Goal: Information Seeking & Learning: Learn about a topic

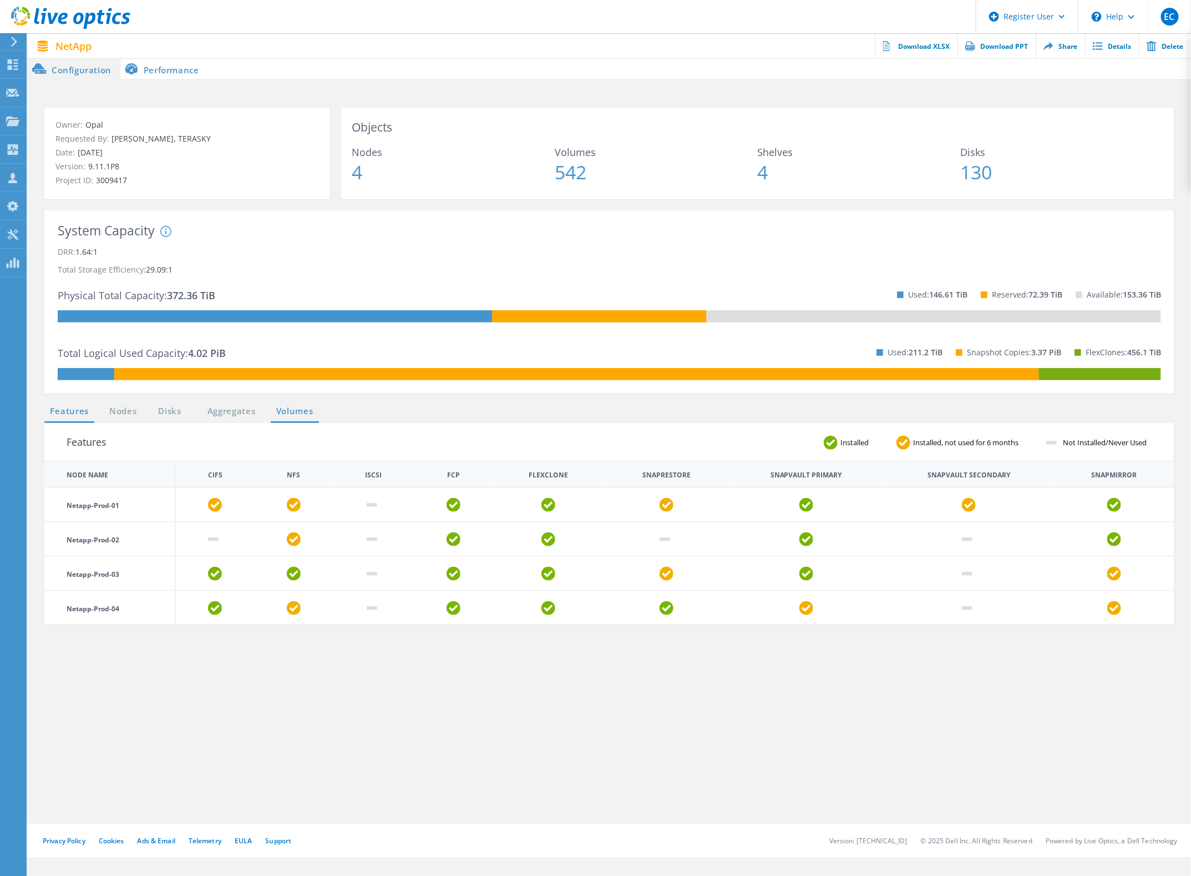
click at [306, 404] on link "Volumes" at bounding box center [295, 411] width 48 height 14
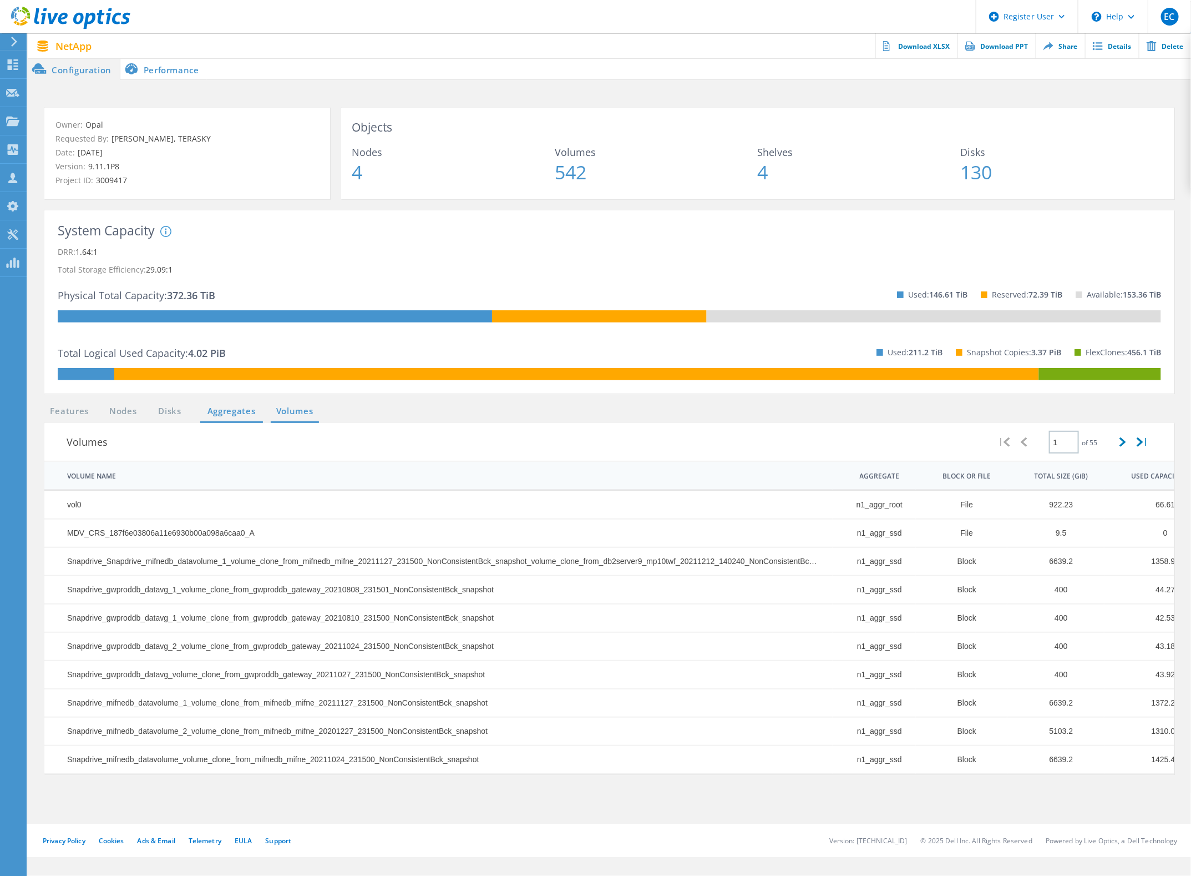
click at [241, 407] on link "Aggregates" at bounding box center [231, 411] width 63 height 14
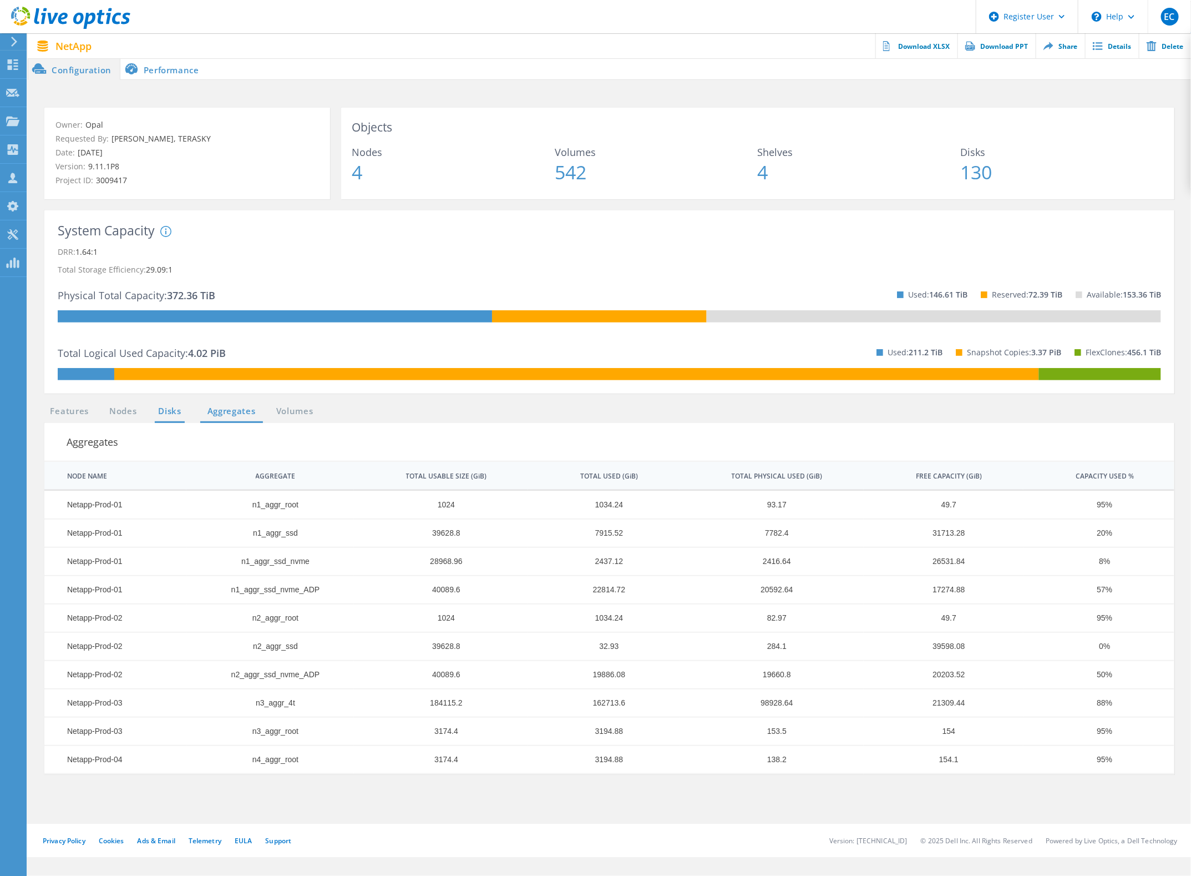
click at [172, 409] on link "Disks" at bounding box center [170, 411] width 30 height 14
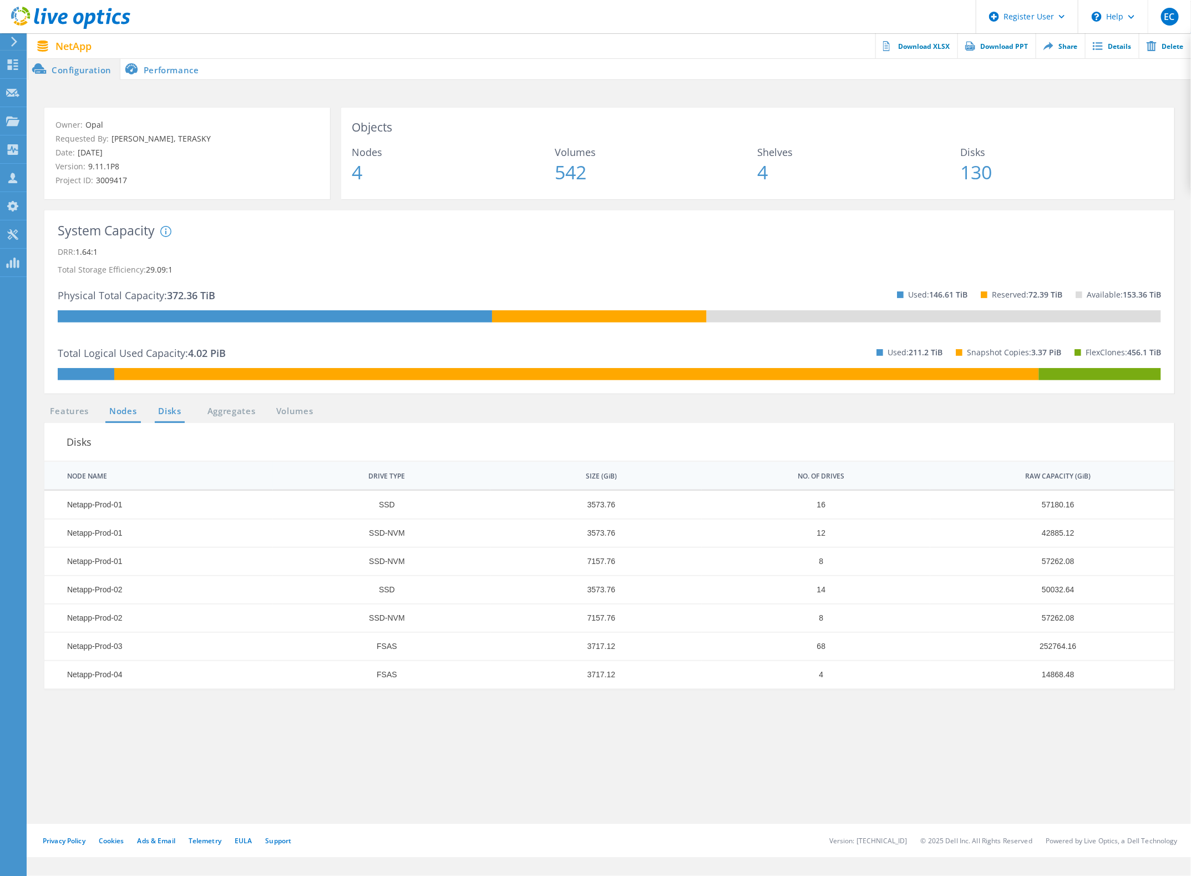
click at [123, 408] on link "Nodes" at bounding box center [123, 411] width 36 height 14
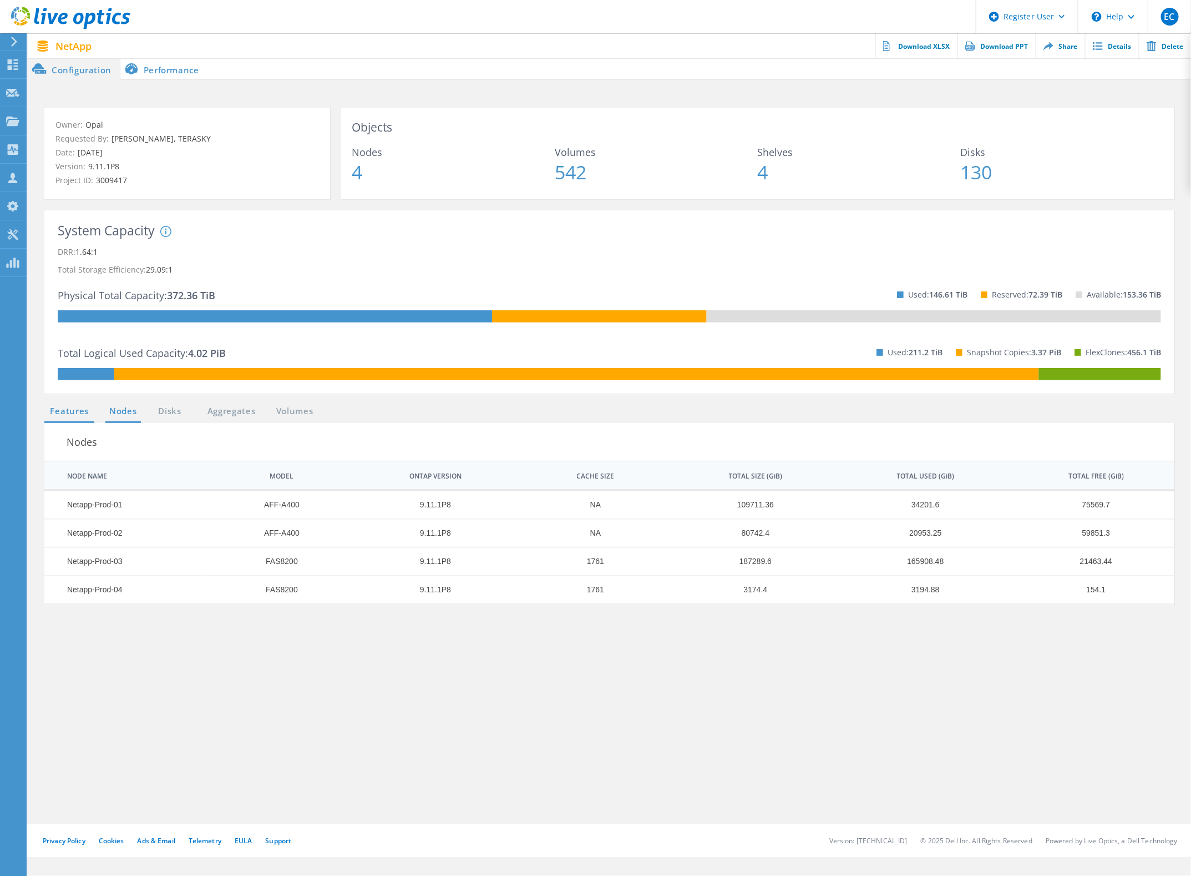
click at [79, 406] on link "Features" at bounding box center [69, 411] width 50 height 14
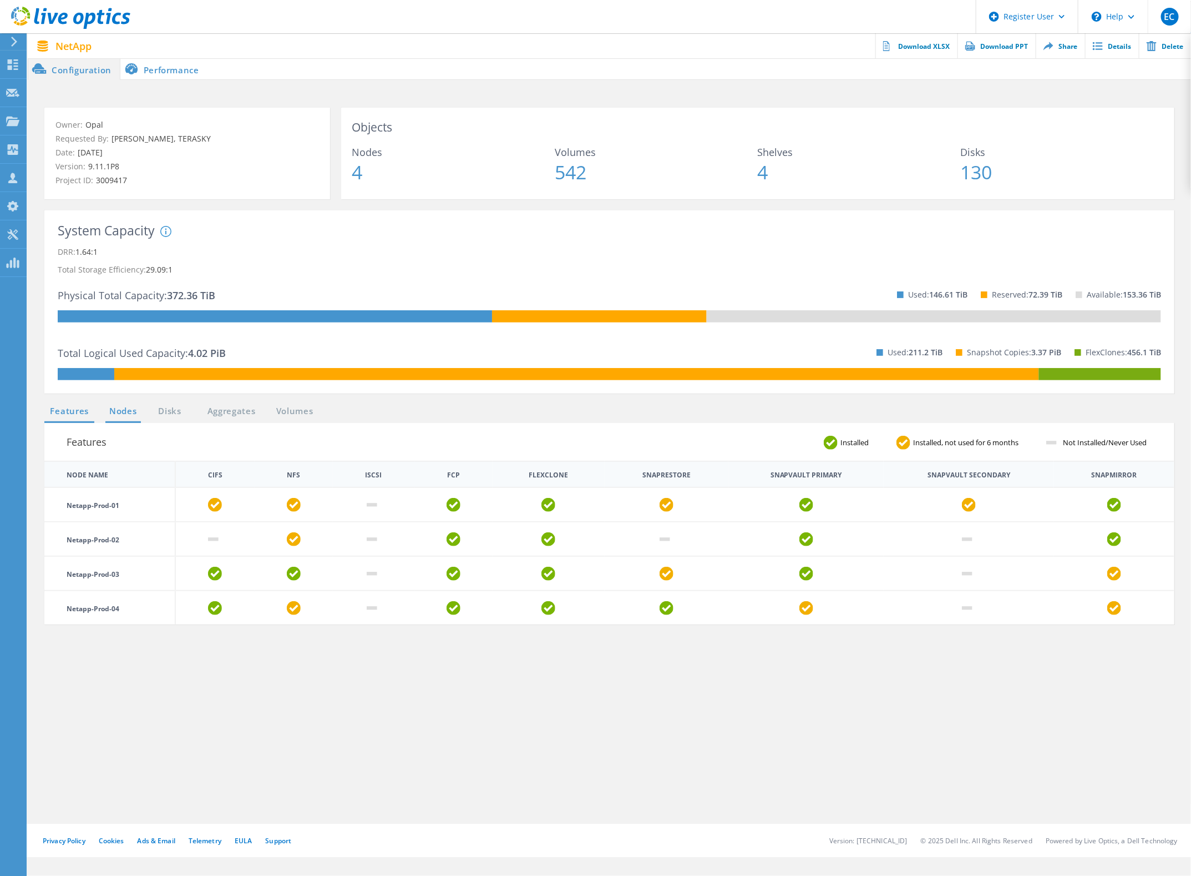
click at [114, 415] on link "Nodes" at bounding box center [123, 411] width 36 height 14
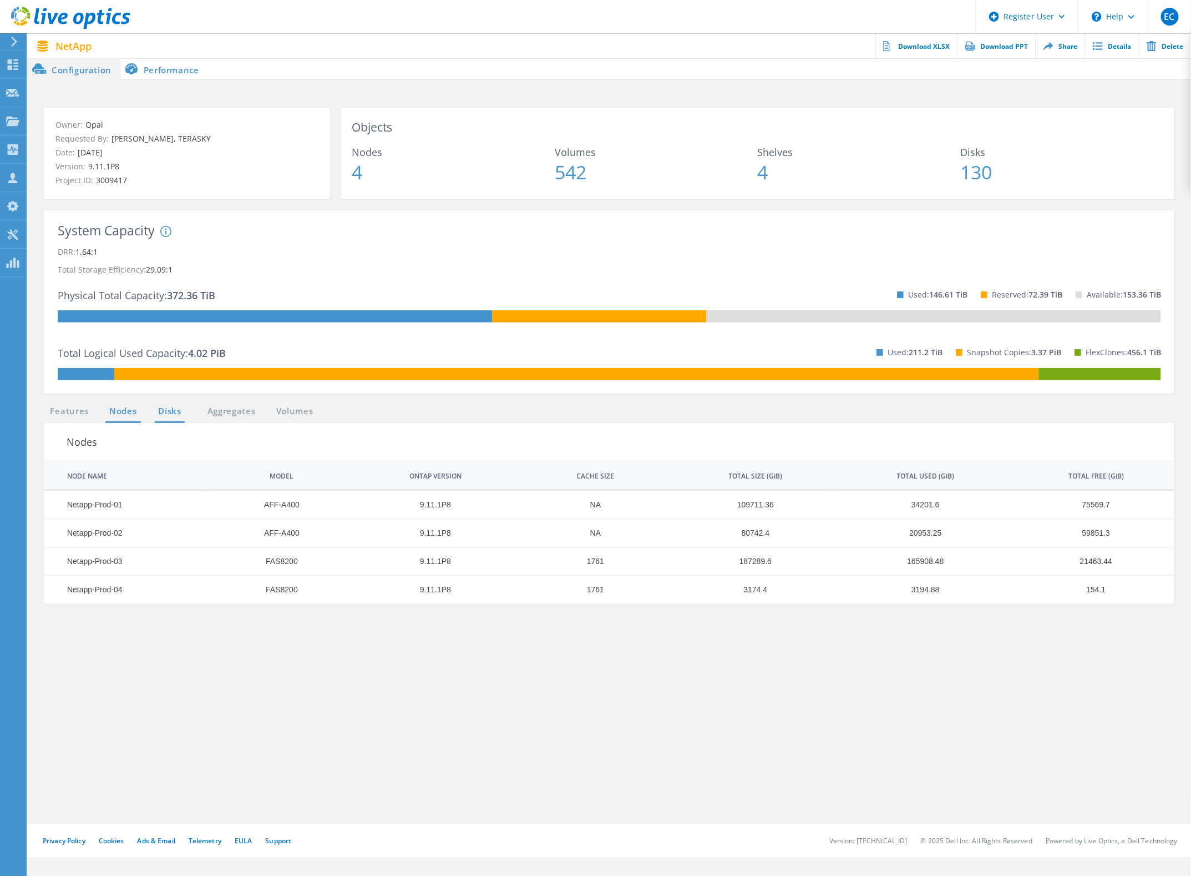
click at [172, 411] on link "Disks" at bounding box center [170, 411] width 30 height 14
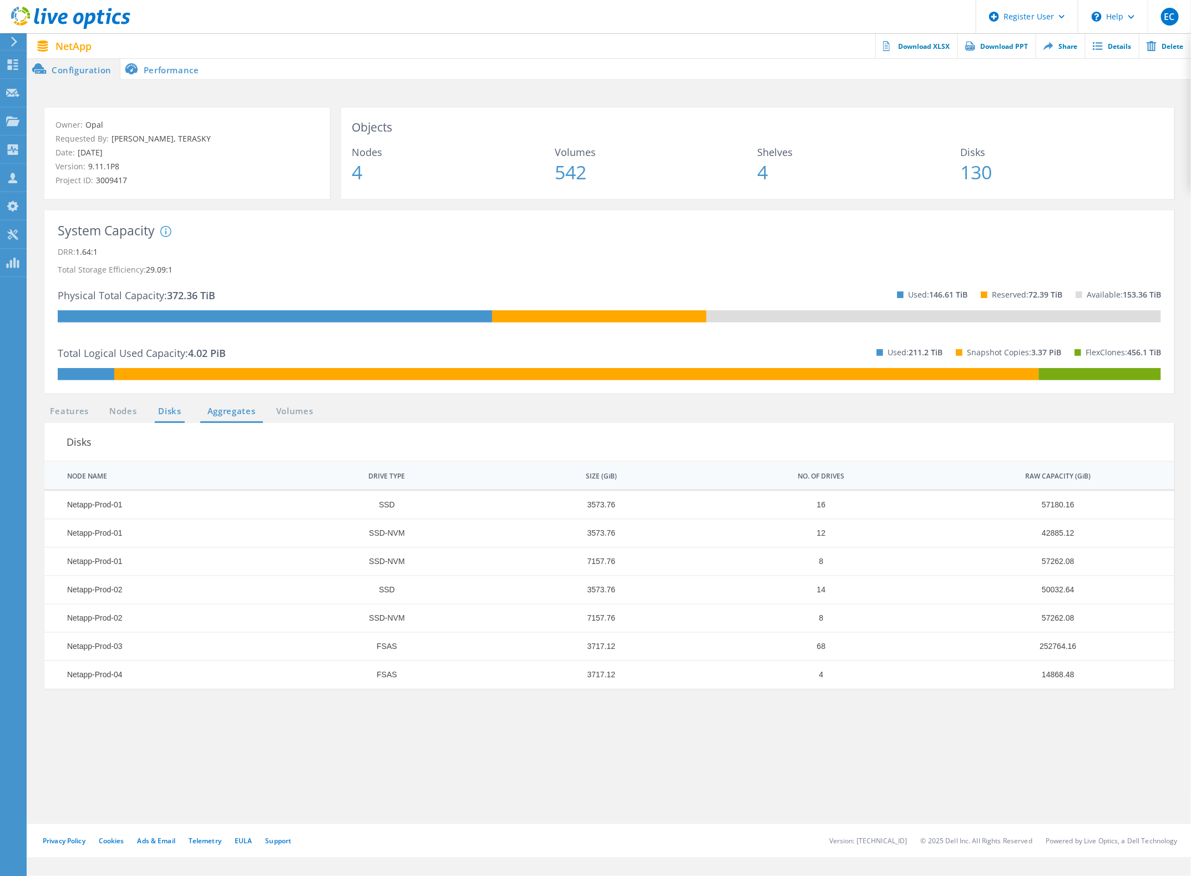
click at [242, 406] on link "Aggregates" at bounding box center [231, 411] width 63 height 14
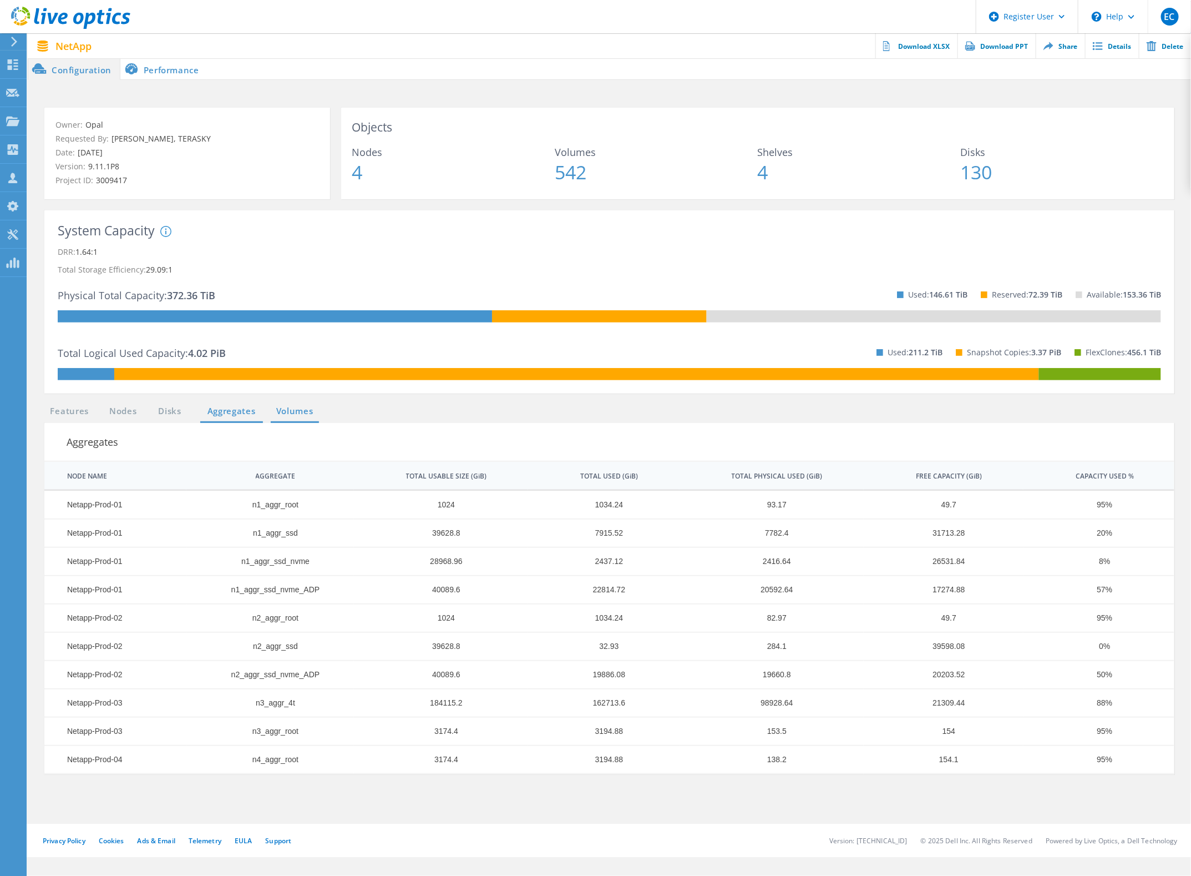
click at [272, 406] on link "Volumes" at bounding box center [295, 411] width 48 height 14
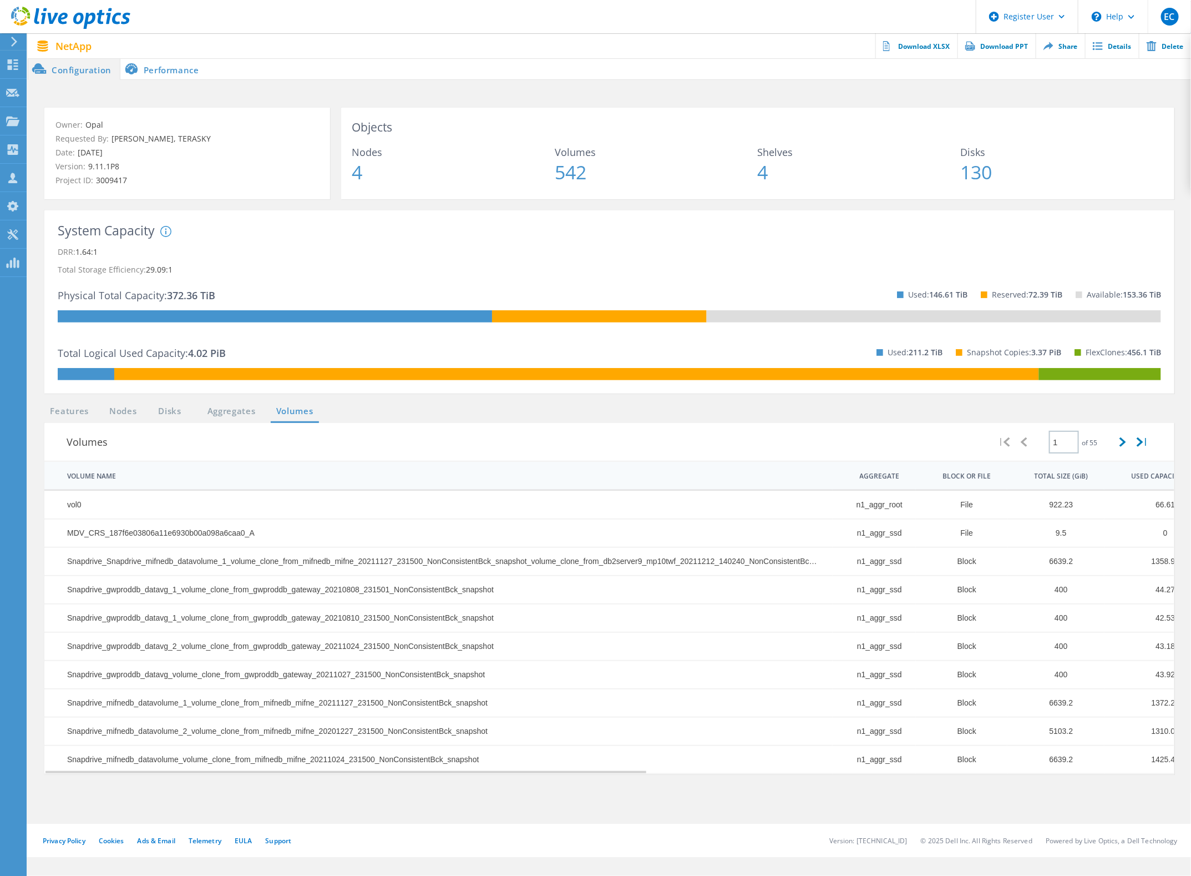
click at [589, 677] on td "Snapdrive_gwproddb_datavg_volume_clone_from_gwproddb_gateway_20211027_231500_No…" at bounding box center [438, 674] width 788 height 28
click at [65, 416] on link "Features" at bounding box center [69, 411] width 50 height 14
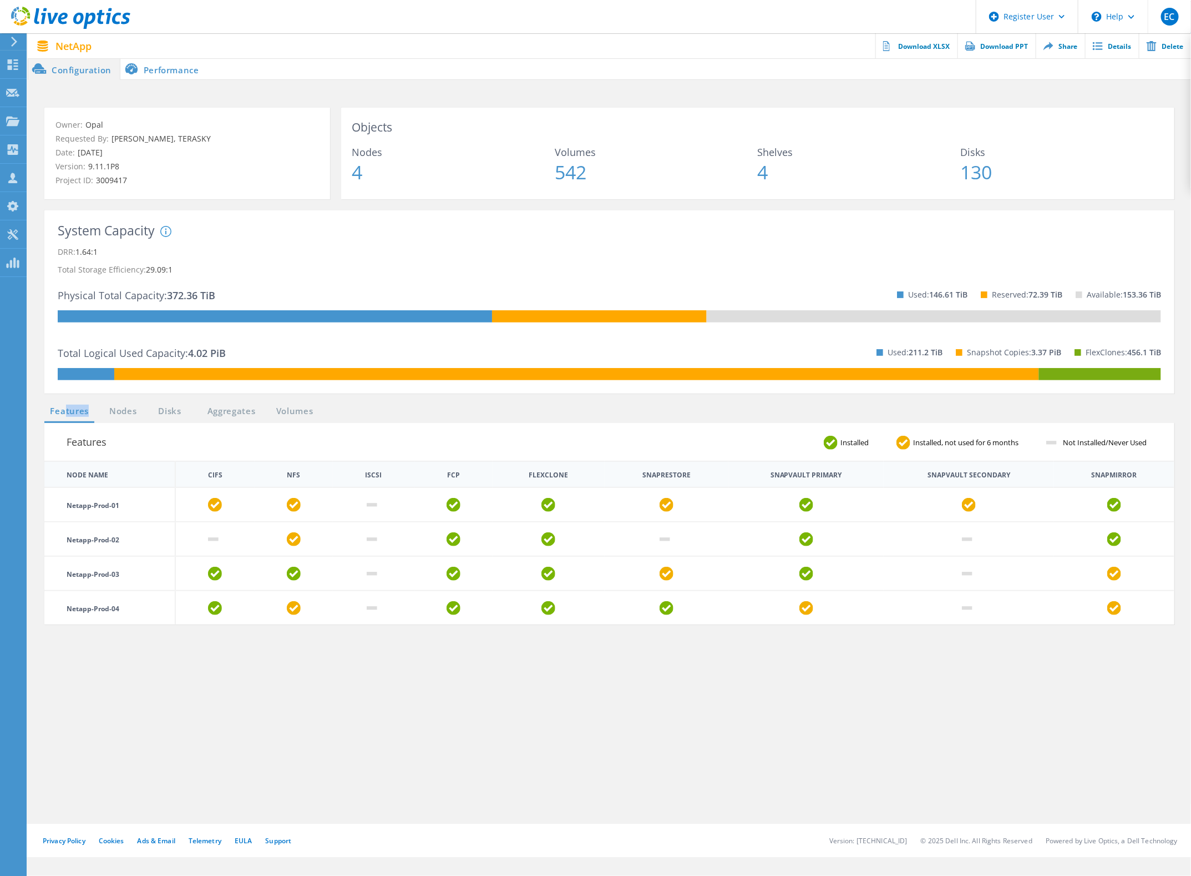
click at [67, 408] on link "Features" at bounding box center [69, 411] width 50 height 14
click at [164, 70] on li "Performance" at bounding box center [163, 69] width 87 height 22
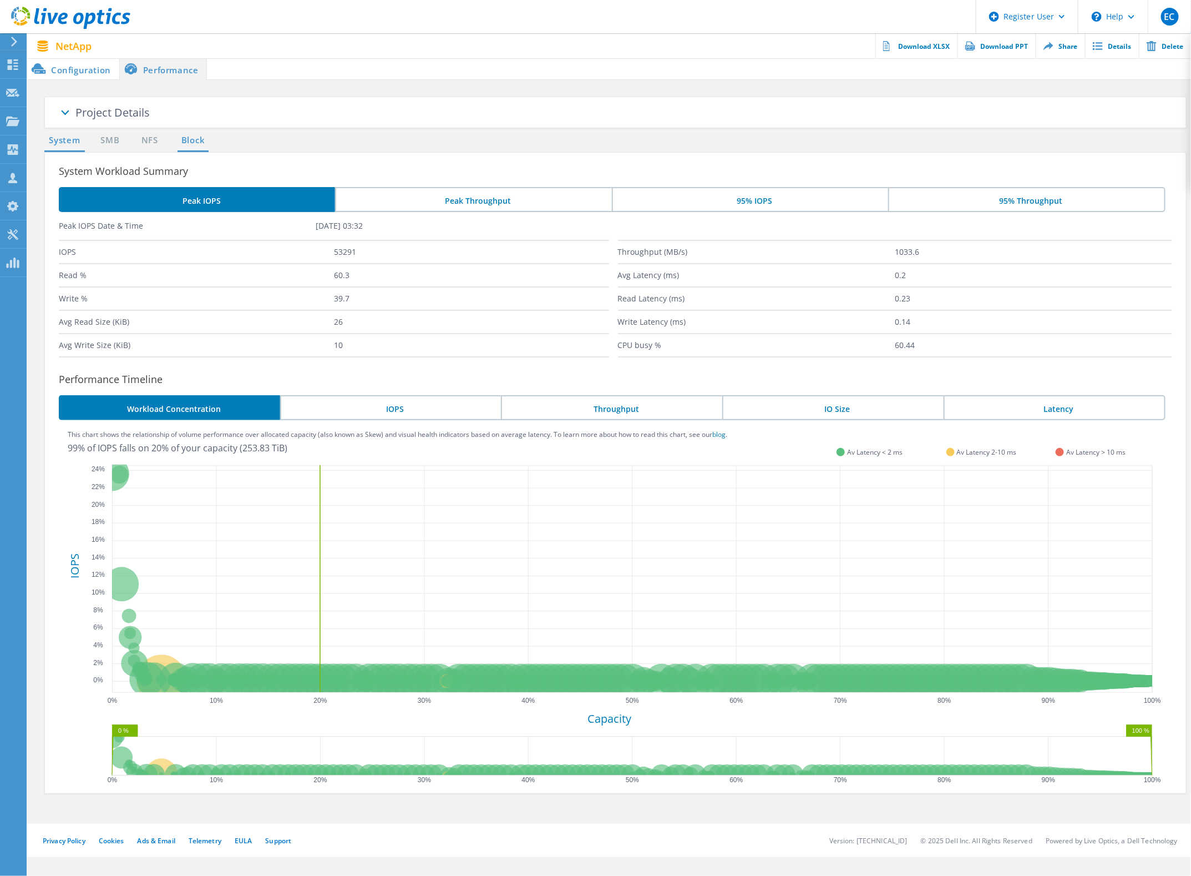
click at [181, 140] on link "Block" at bounding box center [193, 141] width 31 height 14
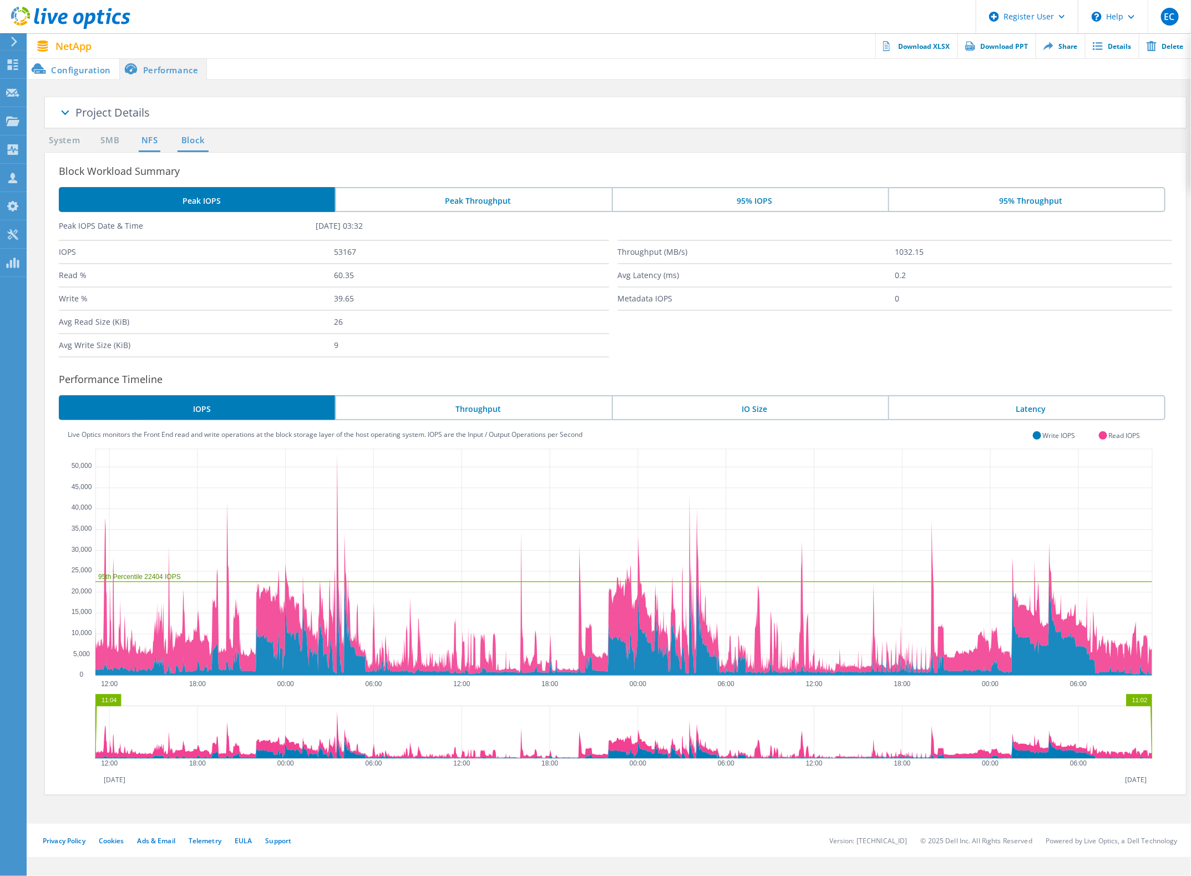
click at [150, 140] on link "NFS" at bounding box center [150, 141] width 22 height 14
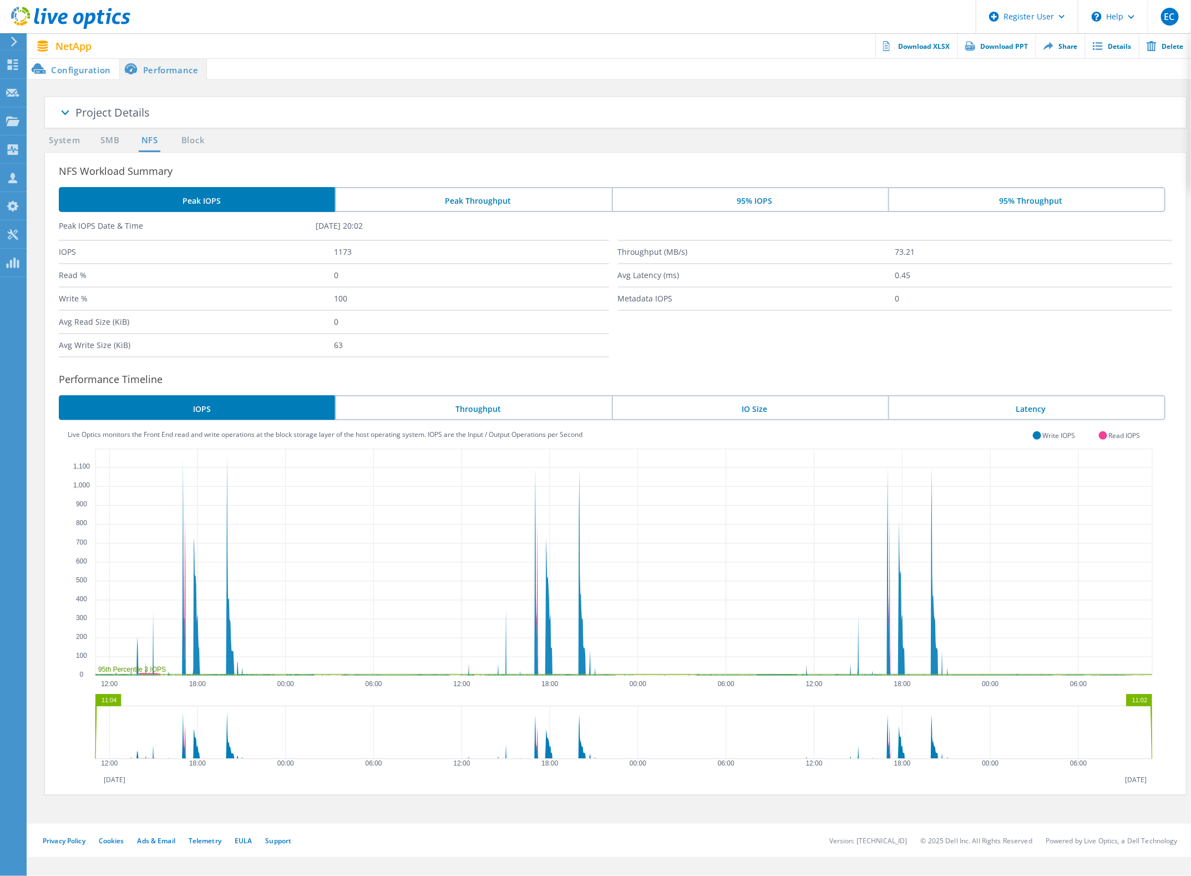
click at [486, 204] on li "Peak Throughput" at bounding box center [473, 199] width 276 height 25
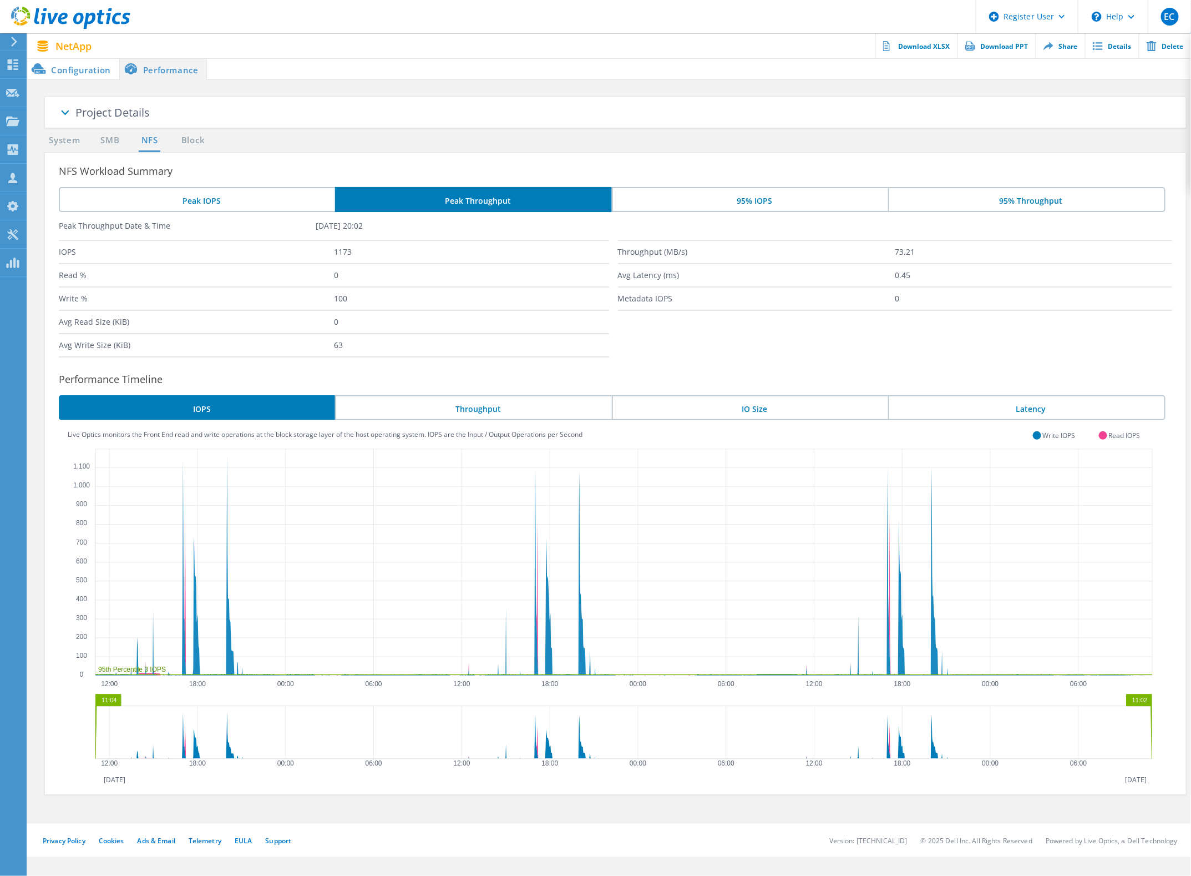
click at [477, 414] on li "Throughput" at bounding box center [473, 407] width 276 height 25
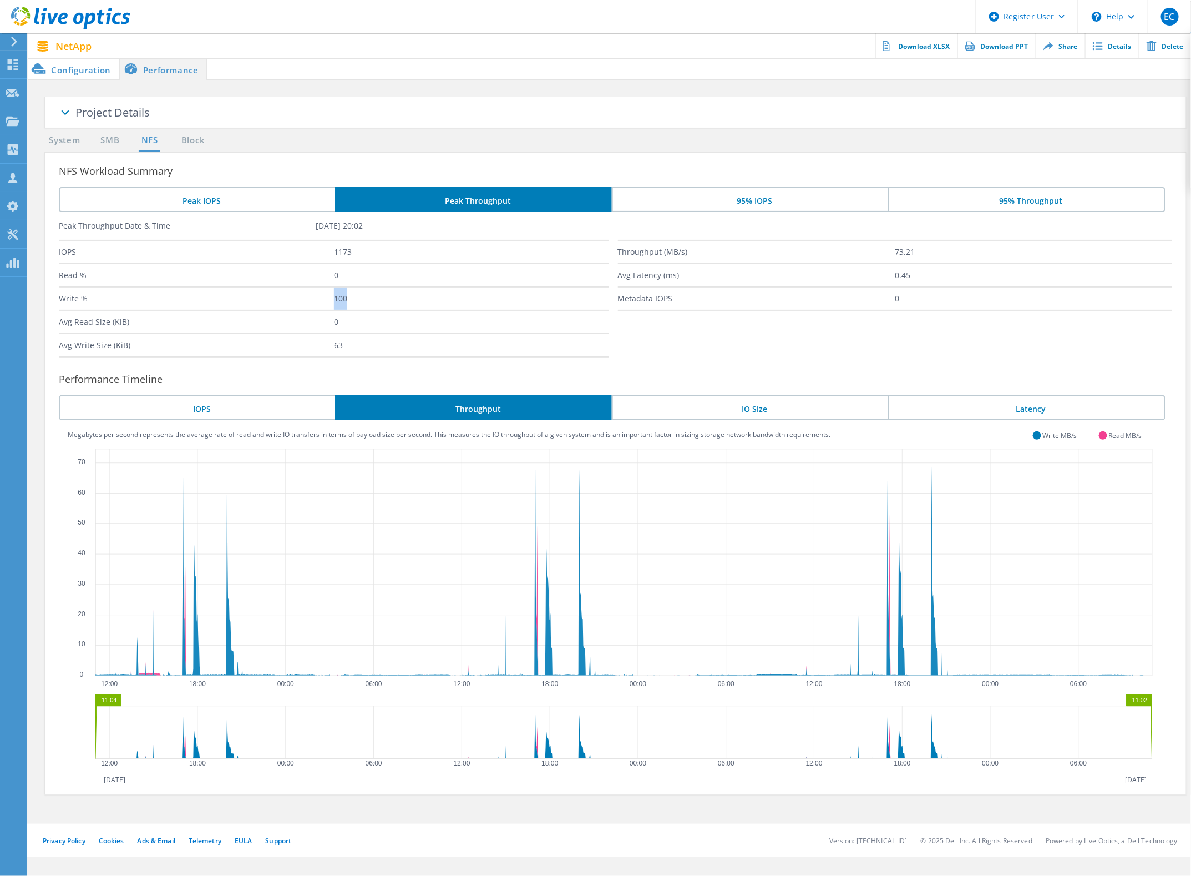
drag, startPoint x: 320, startPoint y: 301, endPoint x: 381, endPoint y: 301, distance: 61.0
click at [381, 301] on div "Write % 100" at bounding box center [334, 297] width 550 height 23
click at [99, 138] on link "SMB" at bounding box center [110, 141] width 24 height 14
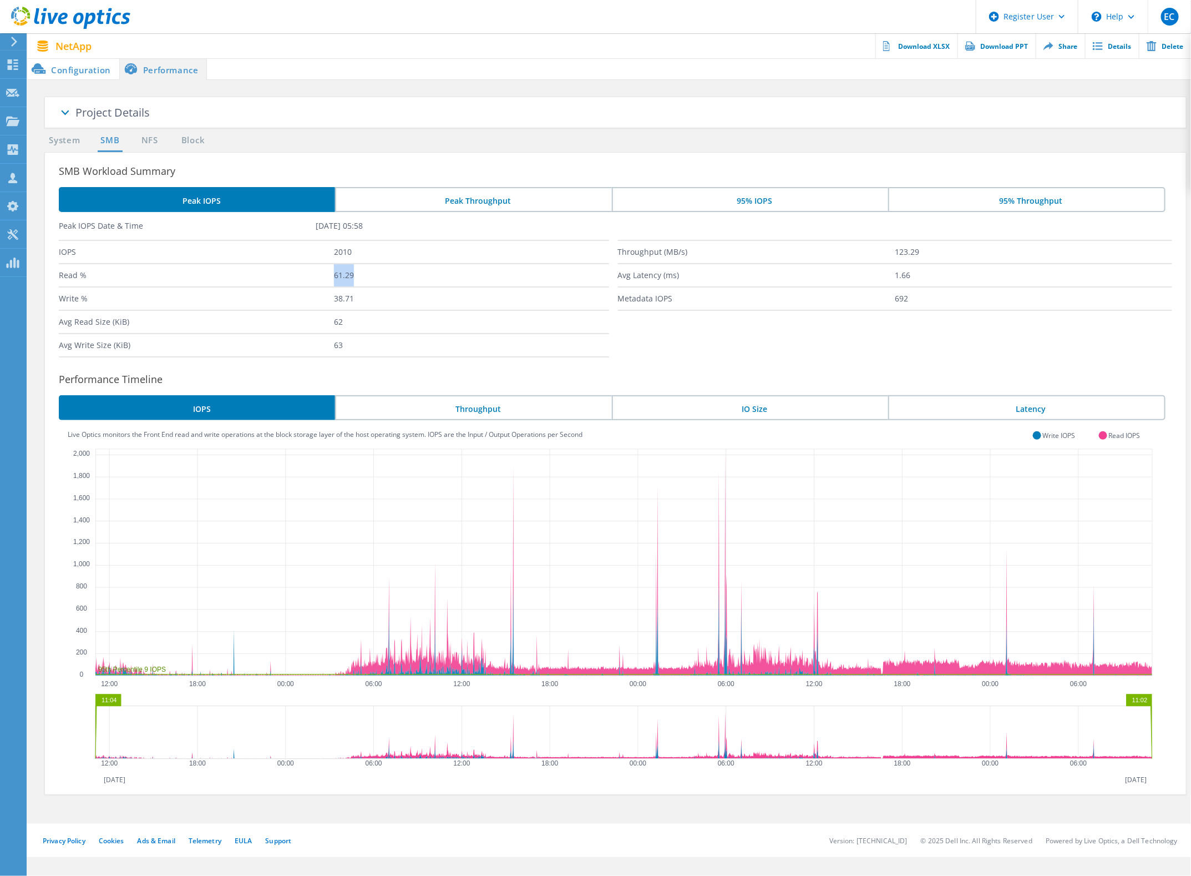
drag, startPoint x: 323, startPoint y: 281, endPoint x: 357, endPoint y: 275, distance: 34.3
click at [357, 275] on div "Read % 61.29" at bounding box center [334, 274] width 550 height 23
click at [348, 294] on label "38.71" at bounding box center [471, 298] width 275 height 22
drag, startPoint x: 336, startPoint y: 300, endPoint x: 377, endPoint y: 301, distance: 41.6
click at [377, 301] on label "38.71" at bounding box center [471, 298] width 275 height 22
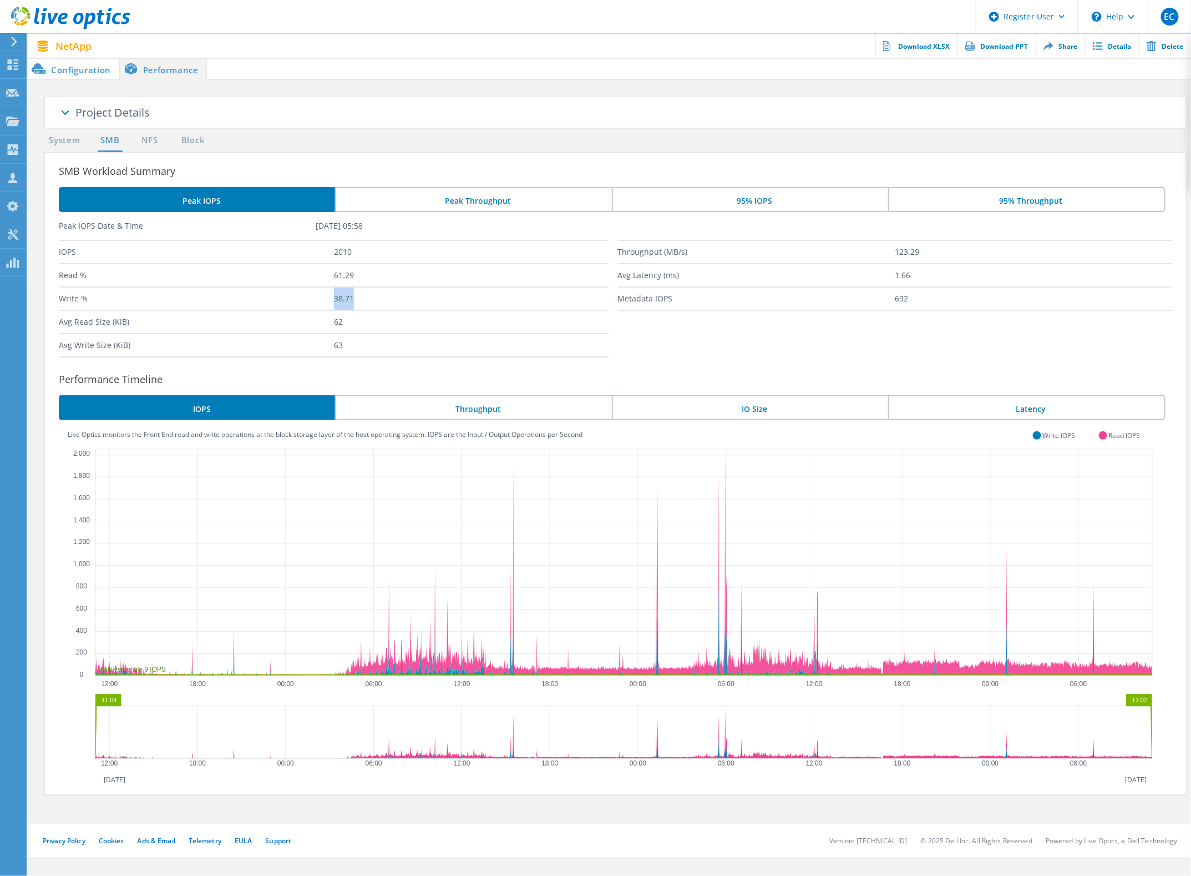
click at [377, 301] on label "38.71" at bounding box center [471, 298] width 275 height 22
click at [509, 409] on li "Throughput" at bounding box center [473, 407] width 276 height 25
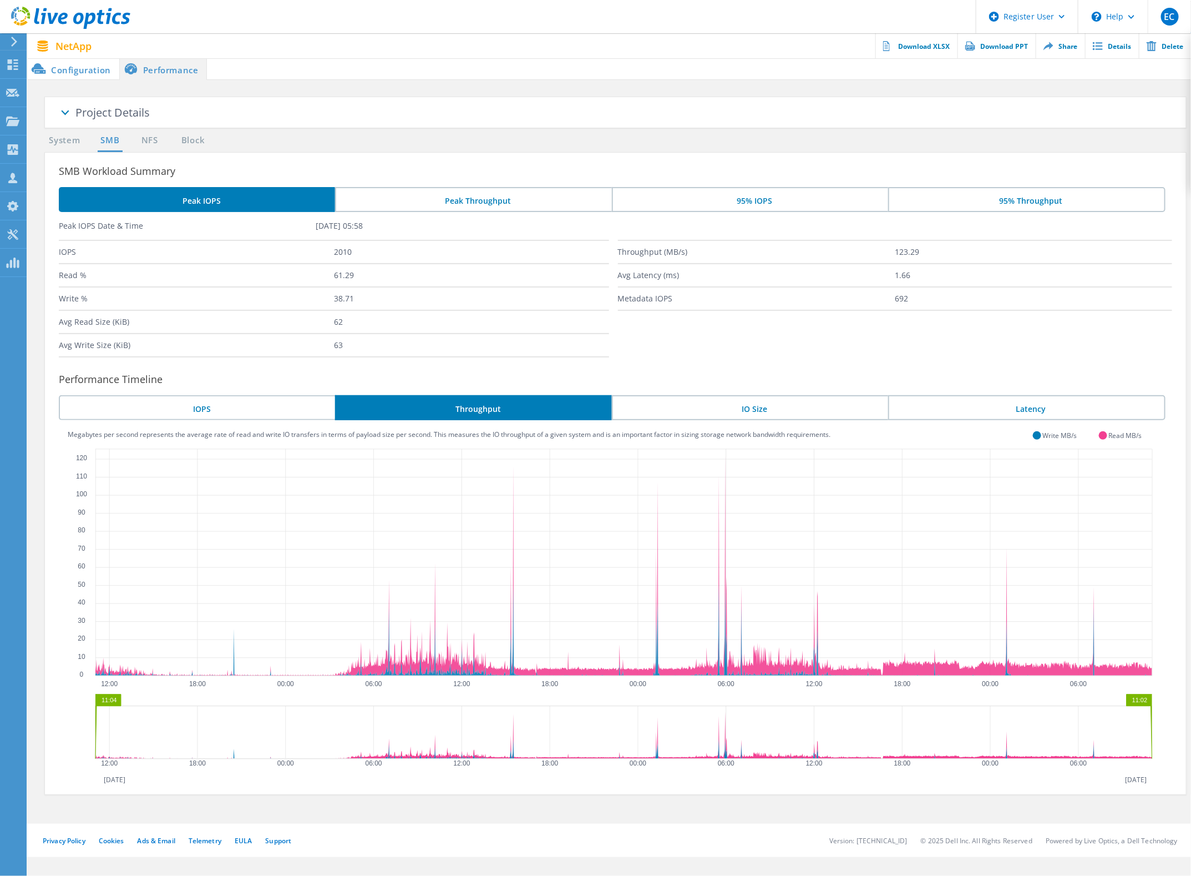
click at [512, 198] on li "Peak Throughput" at bounding box center [473, 199] width 276 height 25
